Goal: Transaction & Acquisition: Purchase product/service

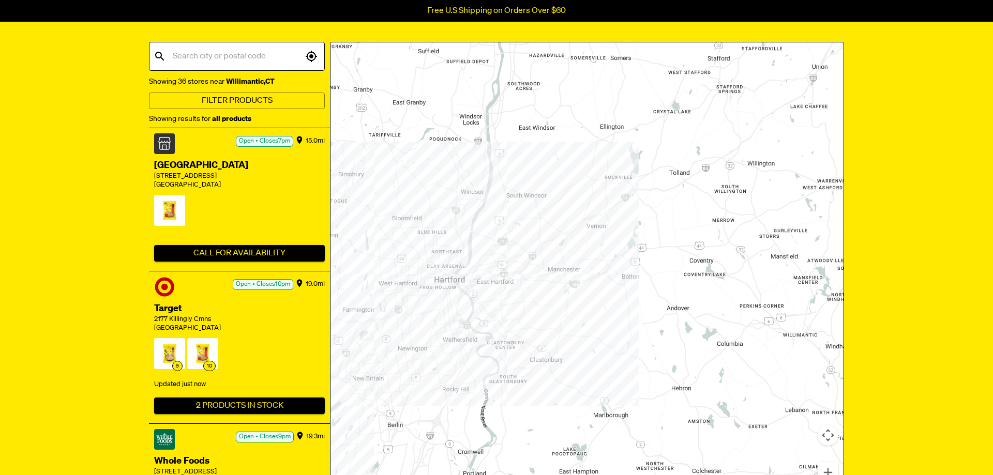
scroll to position [106, 0]
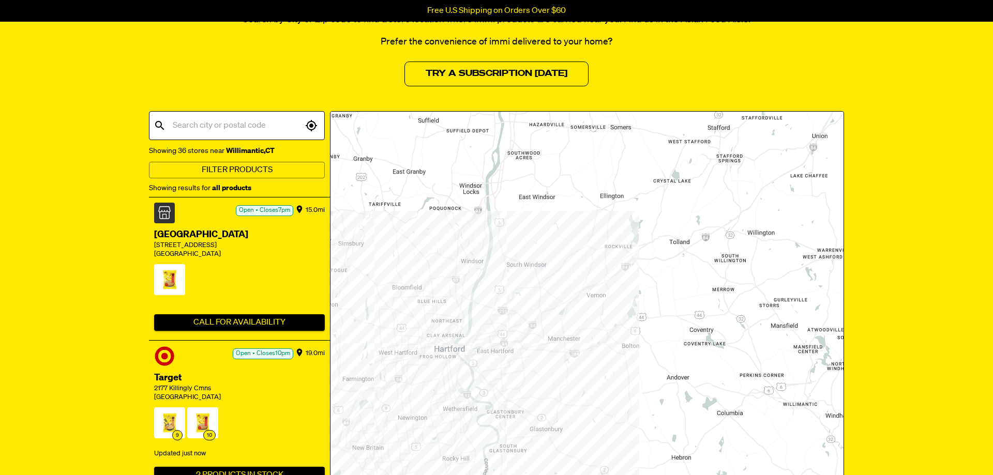
click at [198, 129] on input "text" at bounding box center [236, 126] width 132 height 20
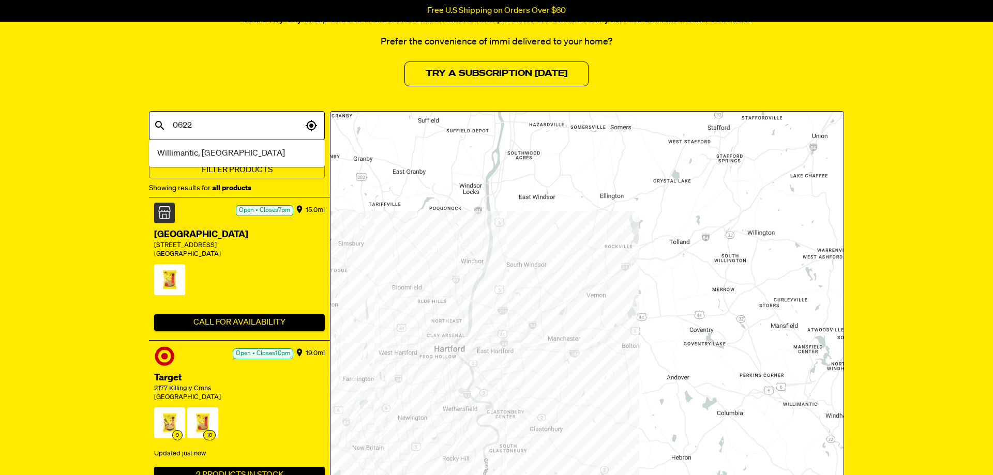
type input "06226"
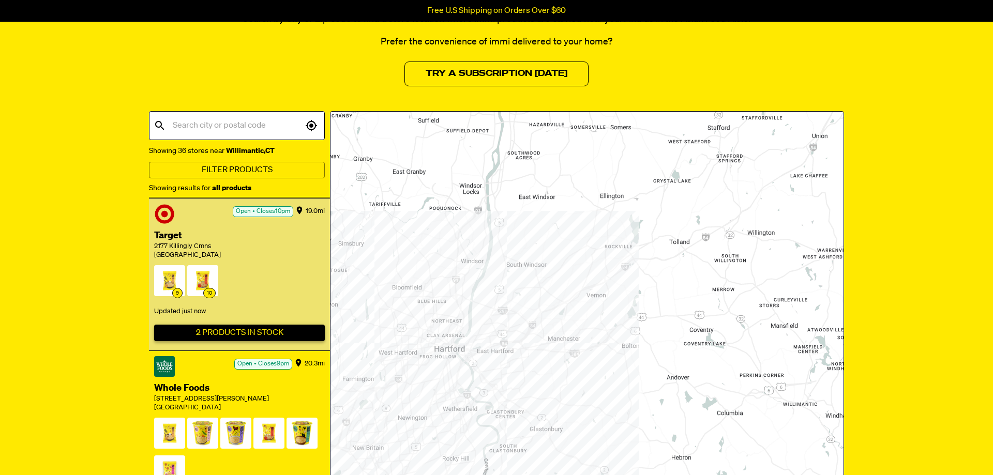
scroll to position [333, 0]
click at [253, 332] on button "2 Products In Stock" at bounding box center [239, 333] width 171 height 17
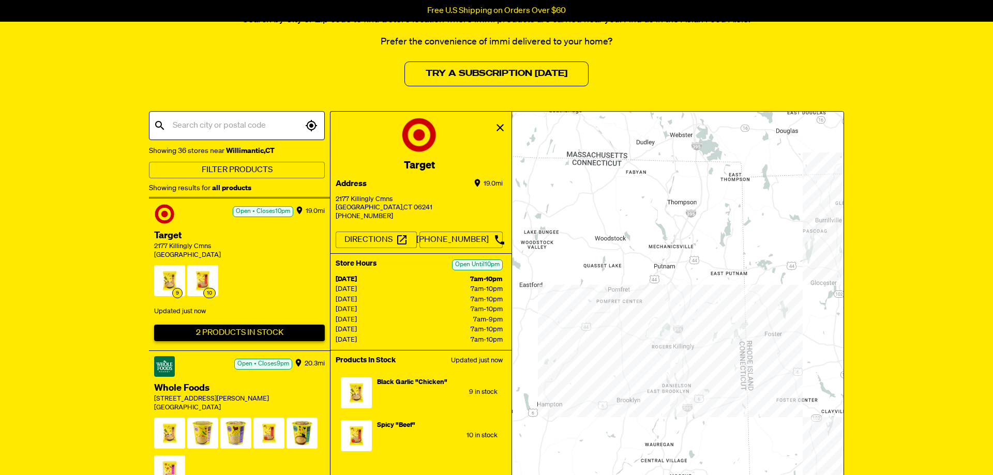
click at [253, 331] on button "2 Products In Stock" at bounding box center [239, 333] width 171 height 17
click at [221, 331] on button "2 Products In Stock" at bounding box center [239, 333] width 171 height 17
click at [176, 287] on span "9" at bounding box center [169, 283] width 31 height 36
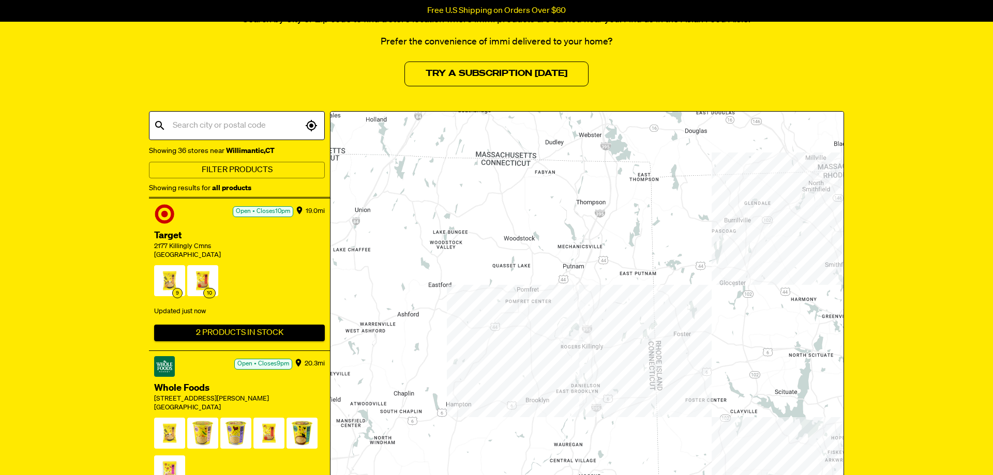
click at [205, 278] on span "10" at bounding box center [202, 283] width 31 height 36
click at [205, 277] on span "10" at bounding box center [202, 283] width 31 height 36
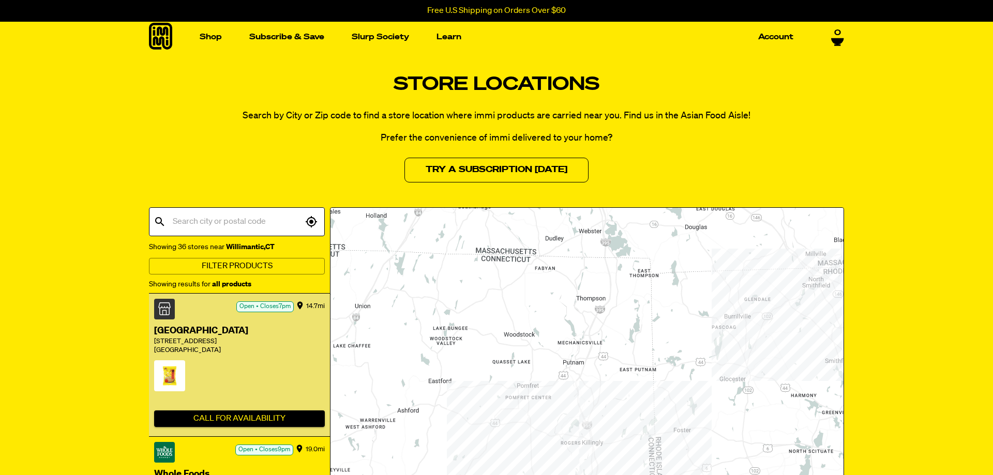
scroll to position [0, 0]
